Goal: Task Accomplishment & Management: Use online tool/utility

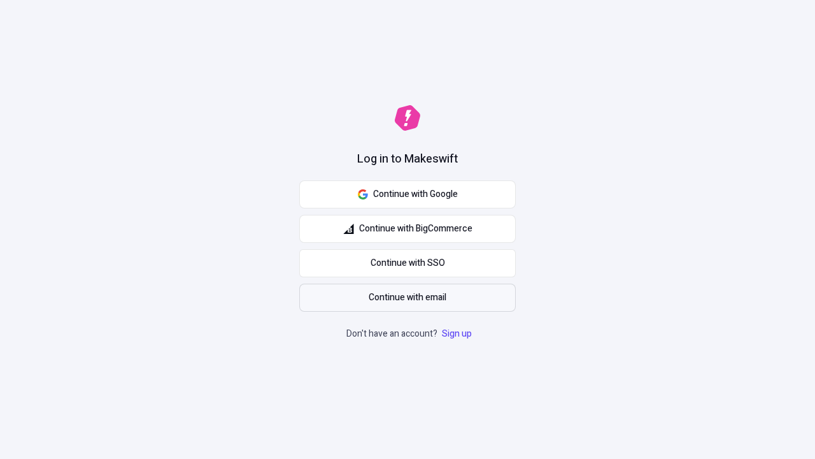
click at [408, 297] on span "Continue with email" at bounding box center [408, 297] width 78 height 14
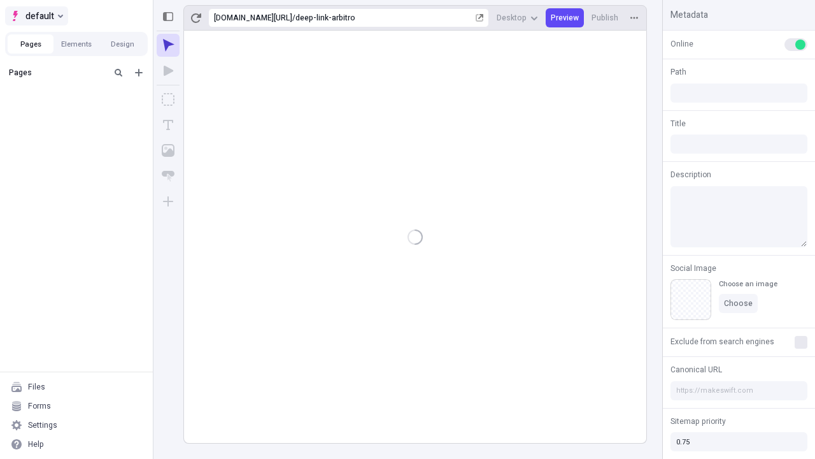
click at [36, 16] on span "default" at bounding box center [39, 15] width 29 height 15
type input "/deep-link-arbitro"
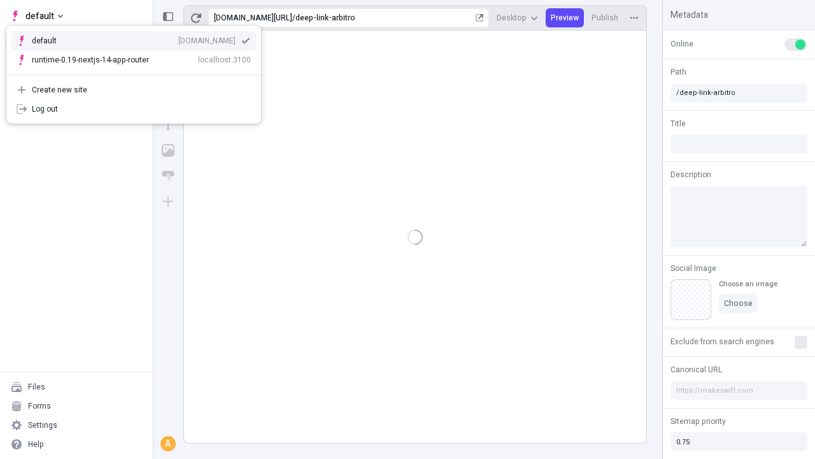
click at [178, 38] on div "qee9k4dy7d.staging.makeswift.site" at bounding box center [206, 41] width 57 height 10
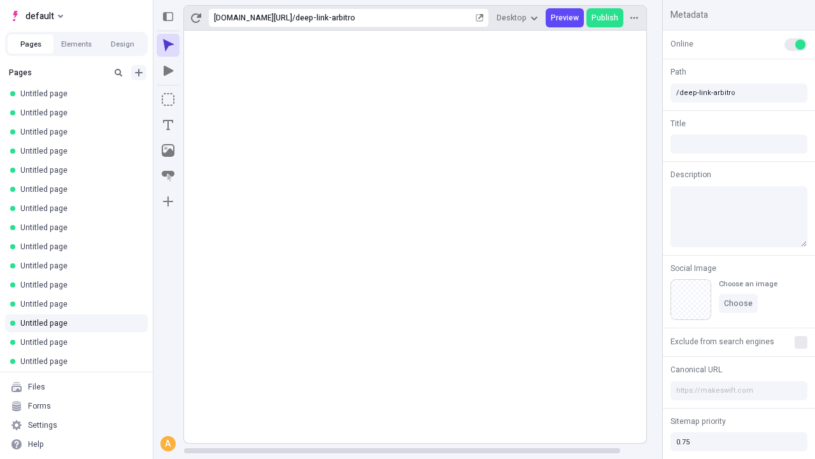
click at [139, 73] on icon "Add new" at bounding box center [139, 73] width 8 height 8
click at [206, 99] on span "Blank page" at bounding box center [214, 99] width 79 height 10
click at [139, 73] on icon "Add new" at bounding box center [139, 73] width 8 height 8
type input "/deep-link-arbitro"
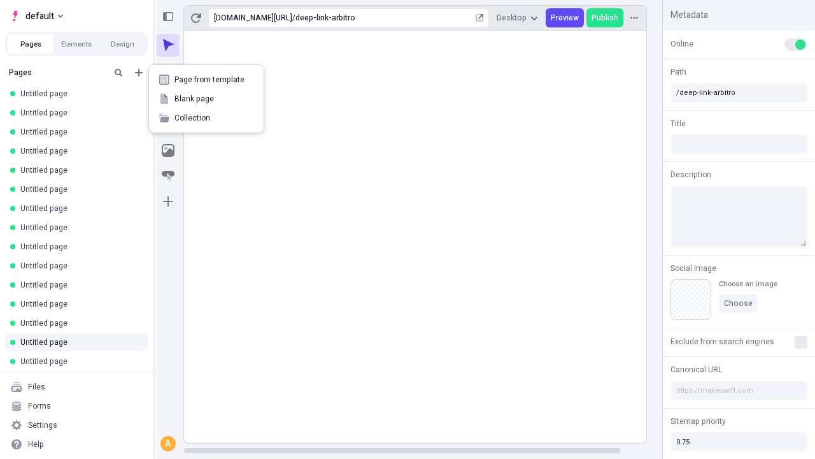
click at [206, 99] on span "Blank page" at bounding box center [214, 99] width 79 height 10
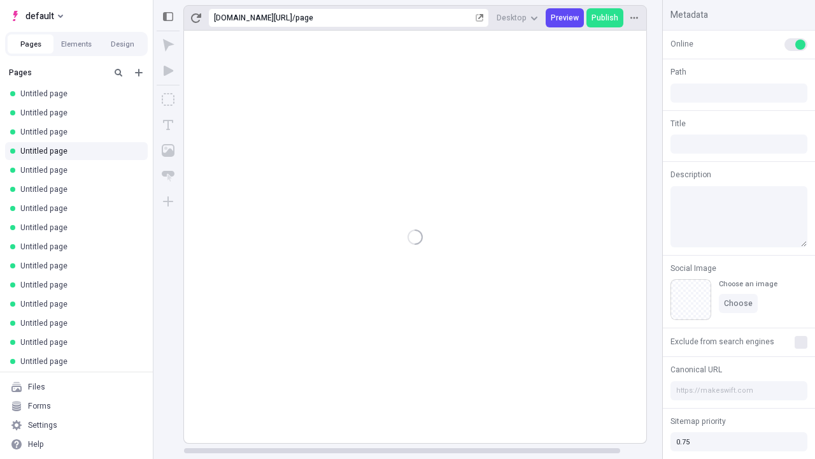
type input "/page"
type input "/page-2"
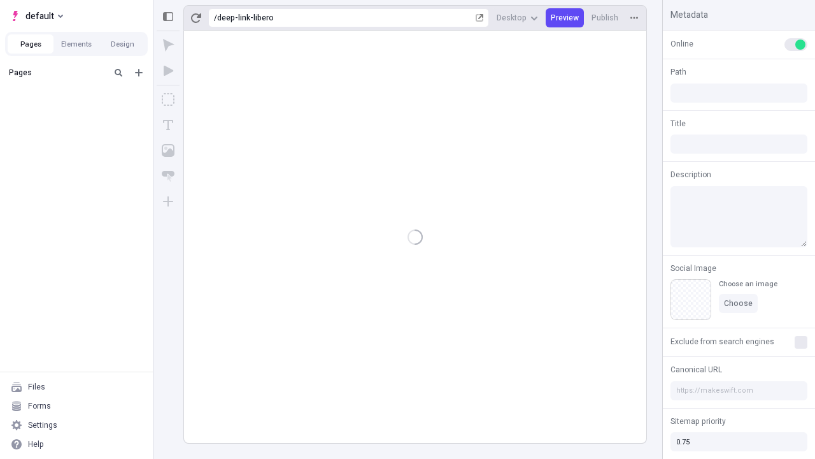
type input "/deep-link-libero"
